Goal: Task Accomplishment & Management: Complete application form

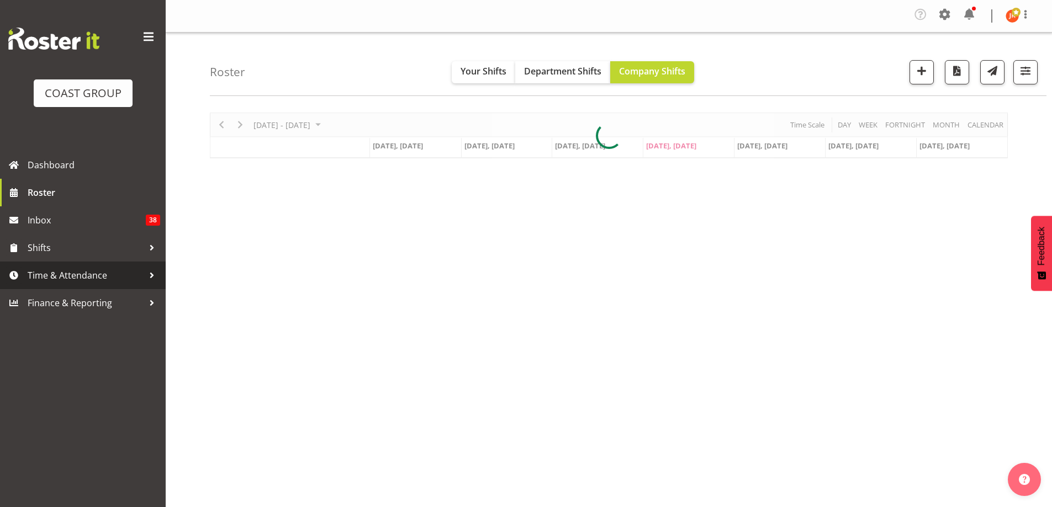
click at [63, 272] on span "Time & Attendance" at bounding box center [86, 275] width 116 height 17
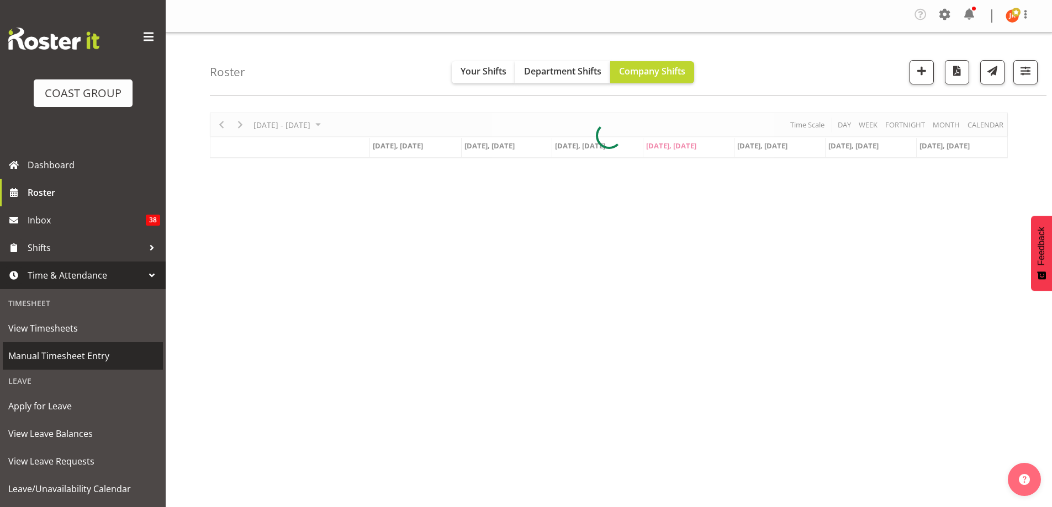
click at [71, 360] on span "Manual Timesheet Entry" at bounding box center [82, 356] width 149 height 17
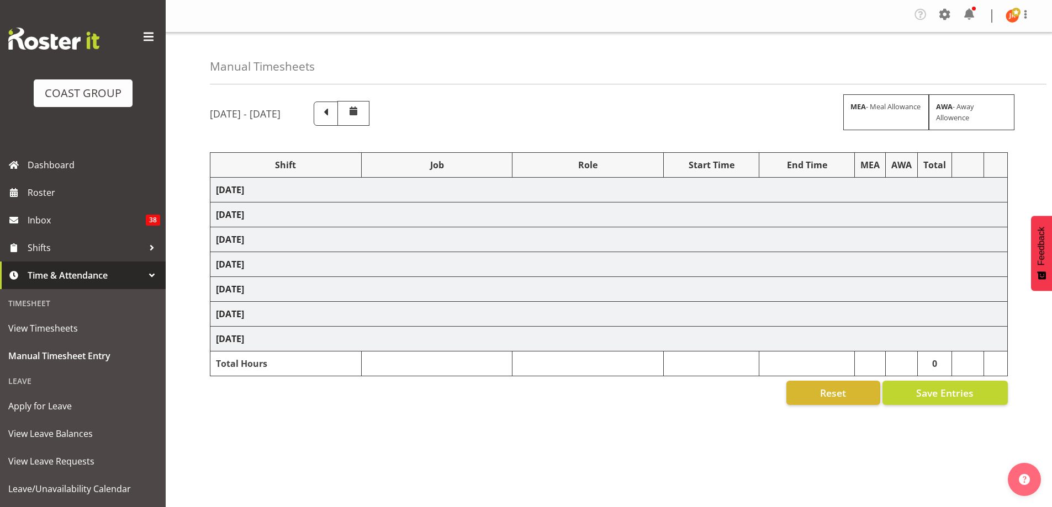
select select "24997"
select select "10286"
select select "39823"
select select "69"
select select "40079"
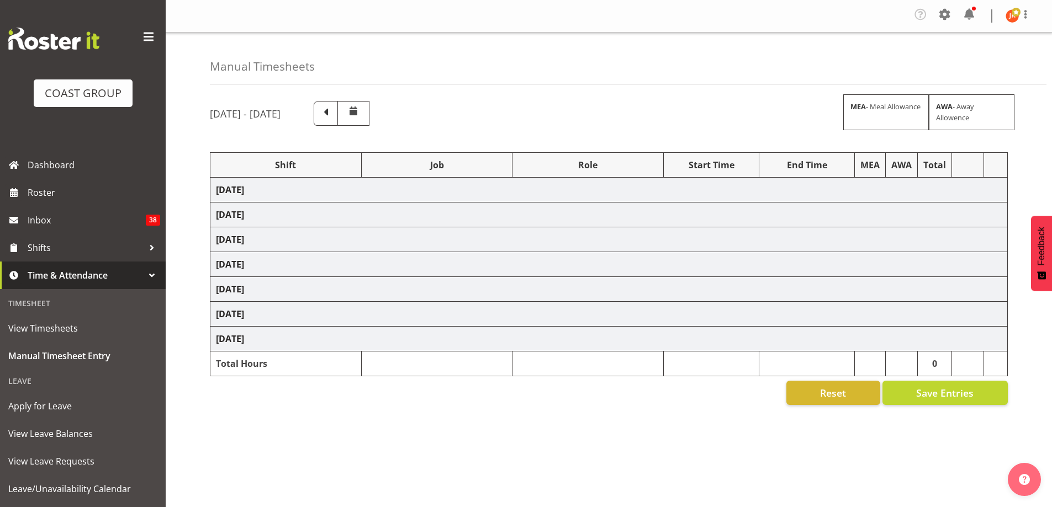
select select "10286"
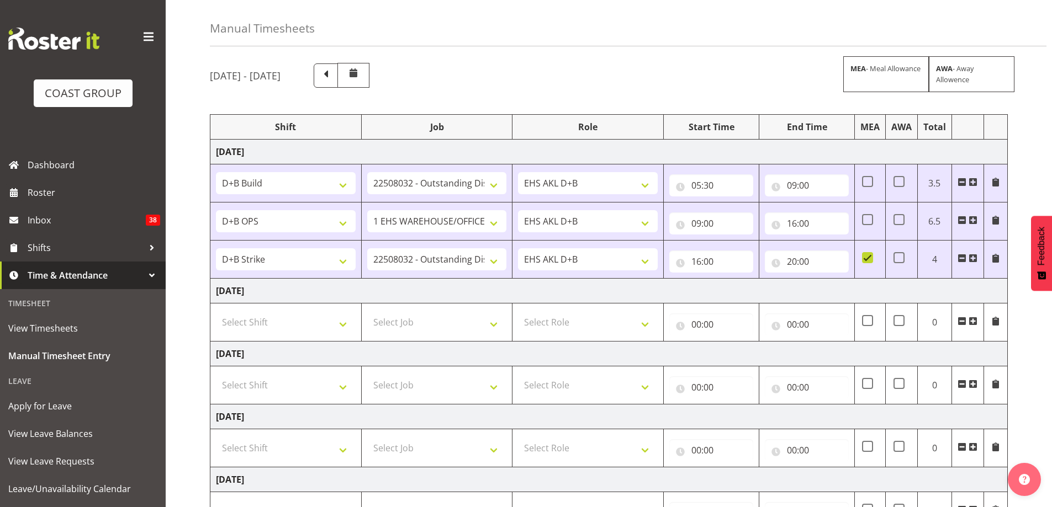
scroll to position [36, 0]
click at [802, 264] on input "20:00" at bounding box center [806, 263] width 84 height 22
click at [870, 294] on select "00 01 02 03 04 05 06 07 08 09 10 11 12 13 14 15 16 17 18 19 20 21 22 23 24 25 2…" at bounding box center [868, 292] width 25 height 22
select select "30"
click at [856, 281] on select "00 01 02 03 04 05 06 07 08 09 10 11 12 13 14 15 16 17 18 19 20 21 22 23 24 25 2…" at bounding box center [868, 292] width 25 height 22
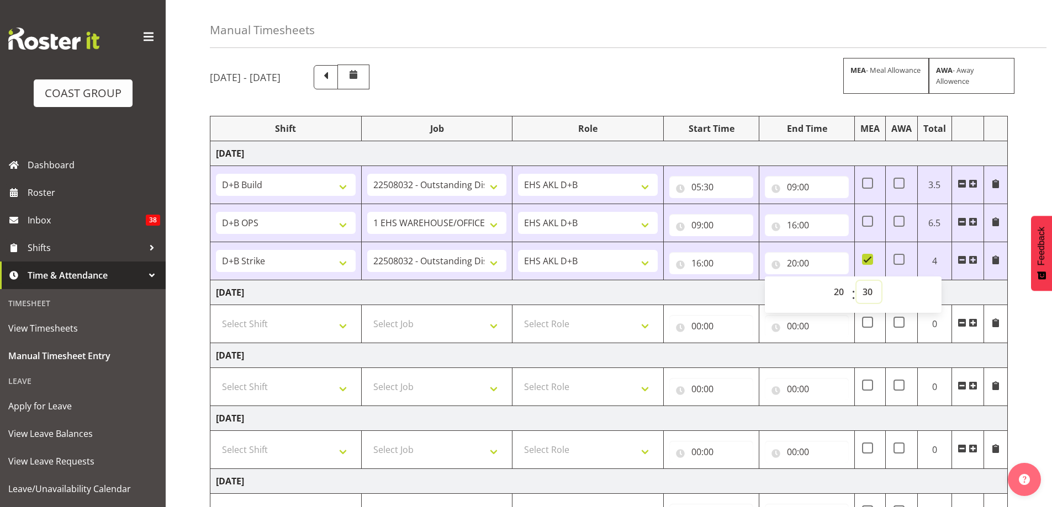
type input "20:30"
click at [955, 290] on td "[DATE]" at bounding box center [608, 292] width 797 height 25
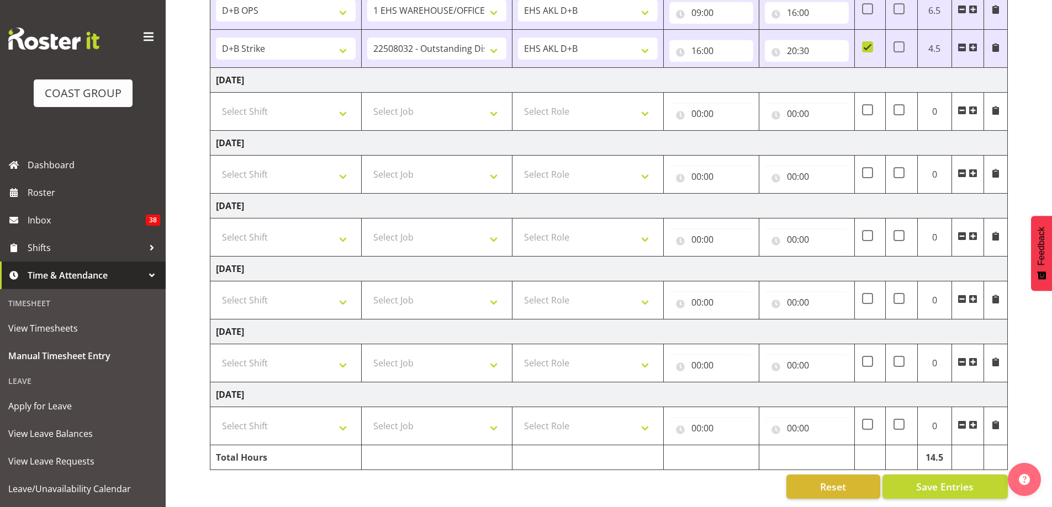
scroll to position [257, 0]
click at [932, 480] on span "Save Entries" at bounding box center [944, 487] width 57 height 14
